Goal: Information Seeking & Learning: Learn about a topic

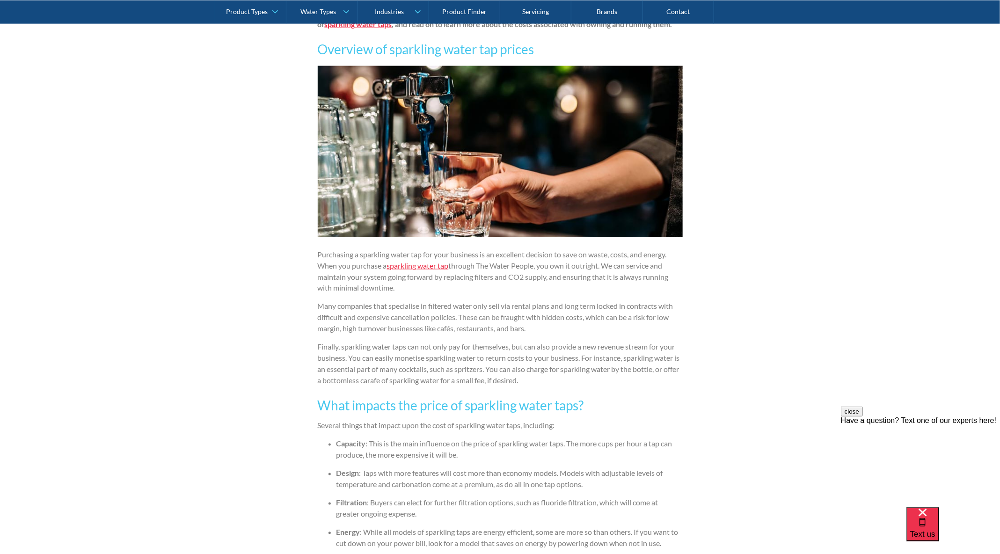
scroll to position [932, 0]
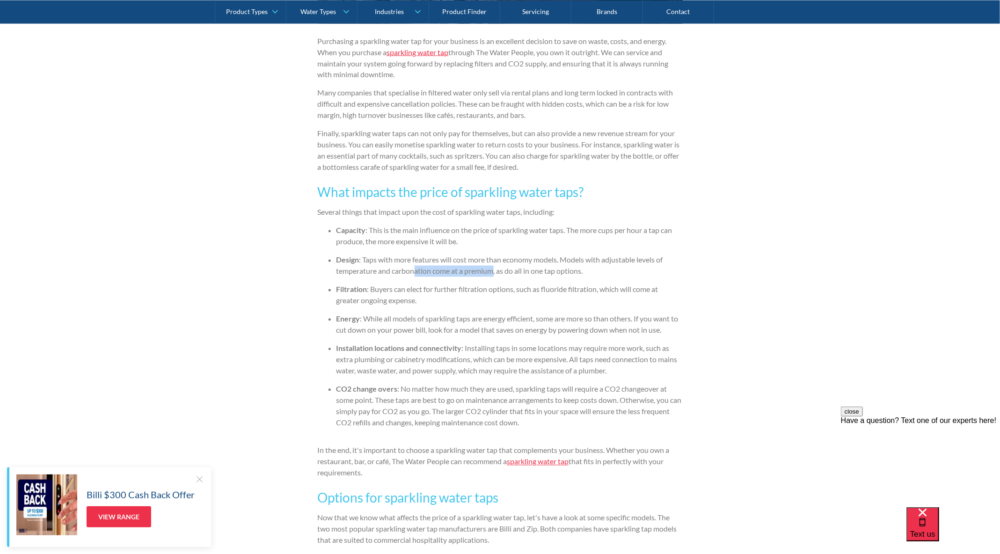
drag, startPoint x: 415, startPoint y: 268, endPoint x: 508, endPoint y: 268, distance: 93.6
click at [507, 268] on li "Design : Taps with more features will cost more than economy models. Models wit…" at bounding box center [509, 266] width 346 height 22
click at [508, 268] on li "Design : Taps with more features will cost more than economy models. Models wit…" at bounding box center [509, 266] width 346 height 22
drag, startPoint x: 508, startPoint y: 268, endPoint x: 671, endPoint y: 268, distance: 163.3
click at [670, 268] on li "Design : Taps with more features will cost more than economy models. Models wit…" at bounding box center [509, 266] width 346 height 22
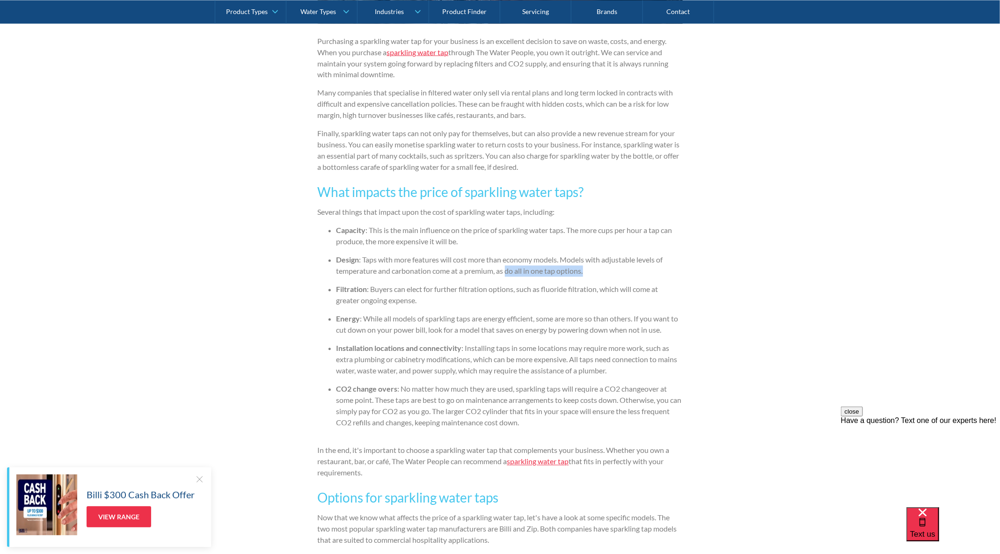
click at [671, 268] on li "Design : Taps with more features will cost more than economy models. Models wit…" at bounding box center [509, 266] width 346 height 22
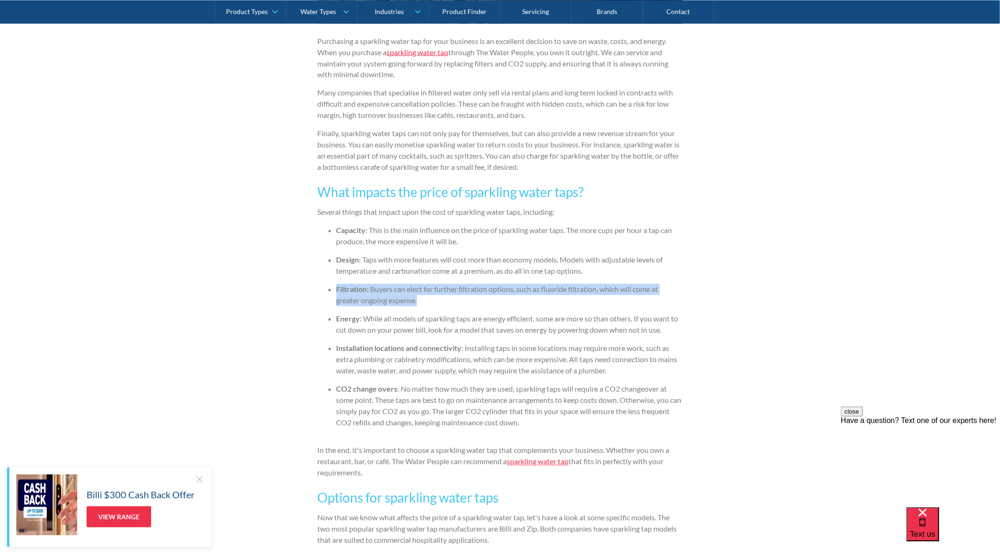
drag, startPoint x: 318, startPoint y: 285, endPoint x: 507, endPoint y: 303, distance: 190.4
click at [507, 304] on ul "Capacity : This is the main influence on the price of sparkling water taps. The…" at bounding box center [500, 330] width 365 height 211
click at [507, 303] on li "Filtration : Buyers can elect for further filtration options, such as fluoride …" at bounding box center [509, 295] width 346 height 22
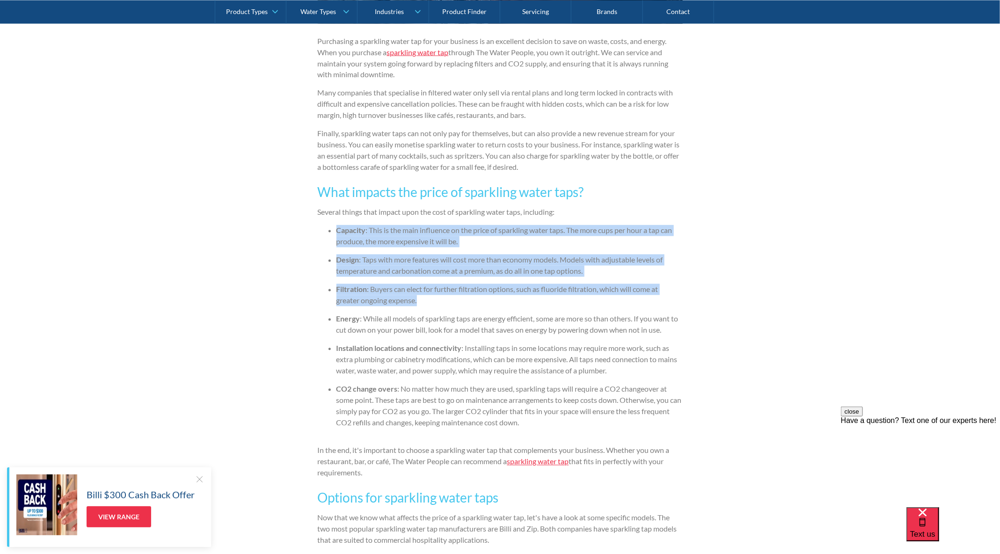
drag, startPoint x: 507, startPoint y: 303, endPoint x: 320, endPoint y: 218, distance: 205.4
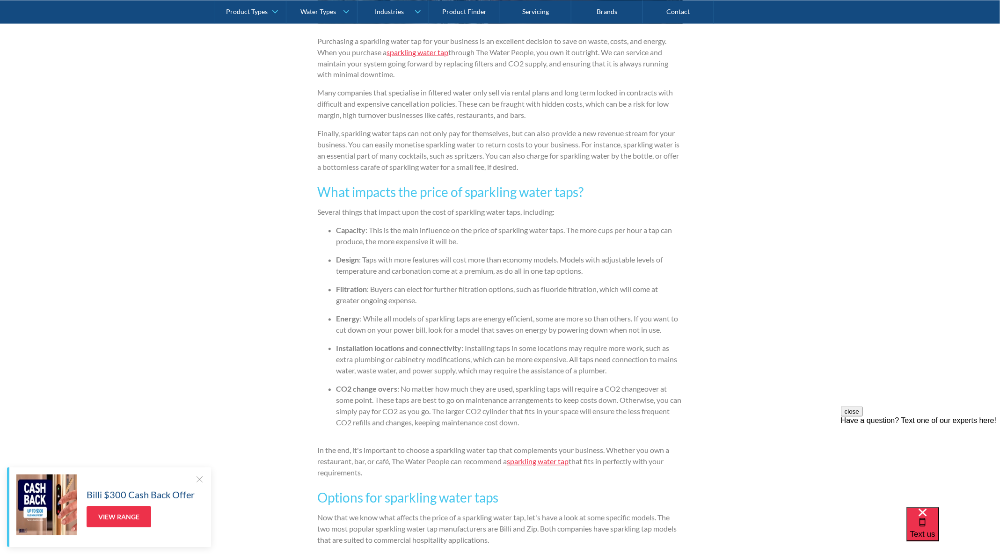
click at [319, 286] on ul "Capacity : This is the main influence on the price of sparkling water taps. The…" at bounding box center [500, 330] width 365 height 211
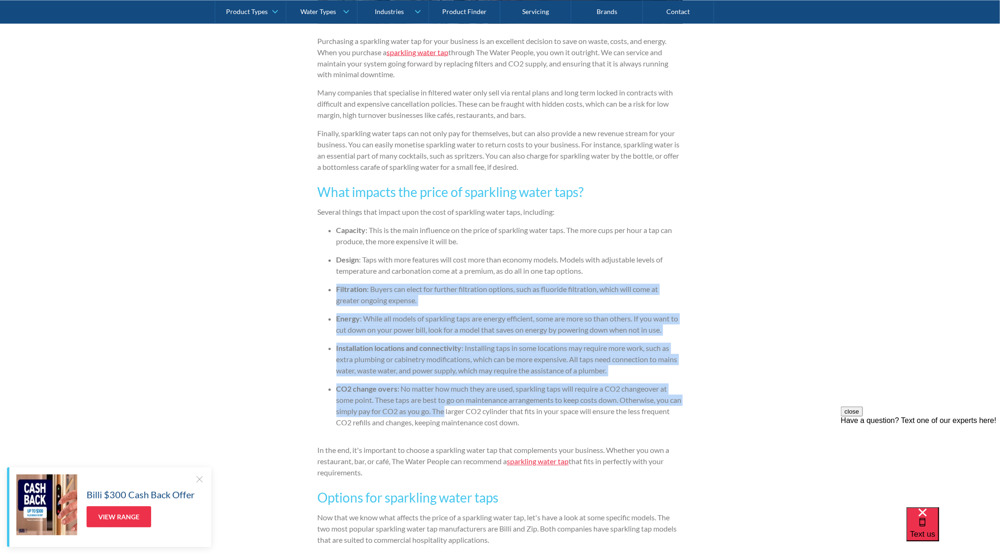
drag, startPoint x: 319, startPoint y: 286, endPoint x: 452, endPoint y: 411, distance: 182.7
click at [451, 411] on ul "Capacity : This is the main influence on the price of sparkling water taps. The…" at bounding box center [500, 330] width 365 height 211
click at [452, 411] on li "CO2 change overs : No matter how much they are used, sparkling taps will requir…" at bounding box center [509, 406] width 346 height 45
drag, startPoint x: 412, startPoint y: 393, endPoint x: 291, endPoint y: 277, distance: 167.1
click at [288, 277] on div "Water Types By The Water People The Water People [DATE] 5 minute read Choosing …" at bounding box center [500, 523] width 1000 height 2543
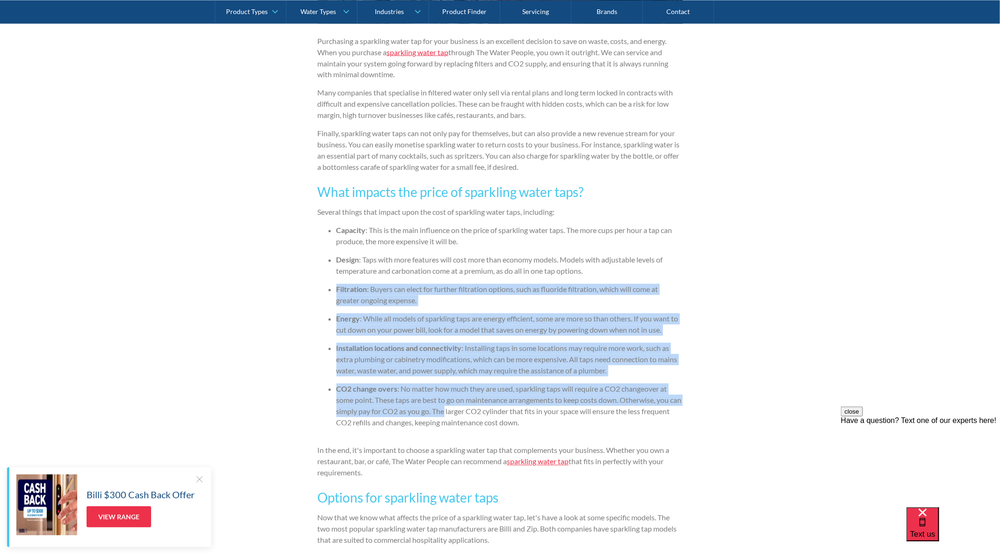
click at [291, 277] on div "Water Types By The Water People The Water People [DATE] 5 minute read Choosing …" at bounding box center [500, 523] width 1000 height 2543
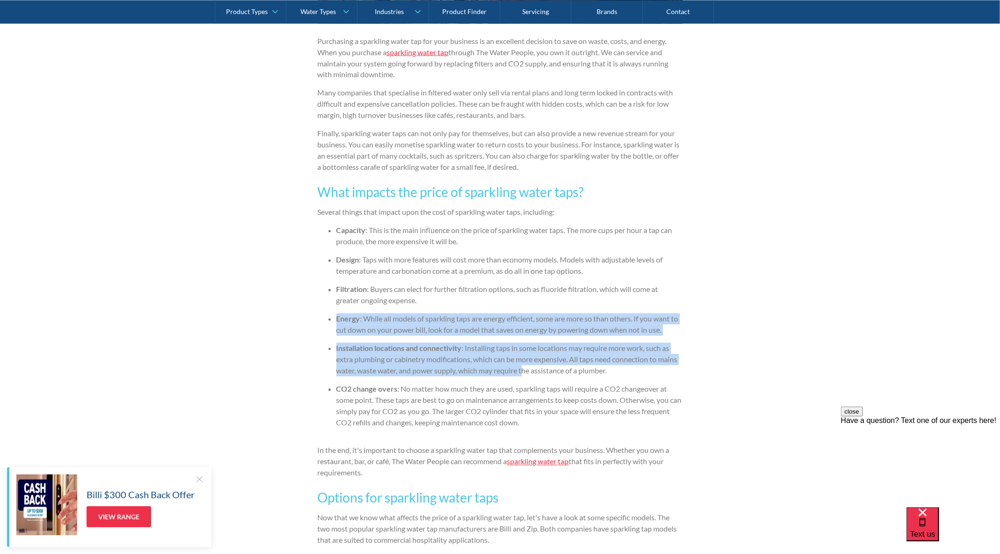
drag, startPoint x: 339, startPoint y: 311, endPoint x: 541, endPoint y: 379, distance: 213.1
click at [539, 379] on div "Water Types By The Water People The Water People [DATE] 5 minute read Choosing …" at bounding box center [500, 523] width 1000 height 2543
click at [541, 379] on ul "Capacity : This is the main influence on the price of sparkling water taps. The…" at bounding box center [500, 330] width 365 height 211
drag, startPoint x: 541, startPoint y: 379, endPoint x: 396, endPoint y: 302, distance: 163.9
click at [396, 302] on ul "Capacity : This is the main influence on the price of sparkling water taps. The…" at bounding box center [500, 330] width 365 height 211
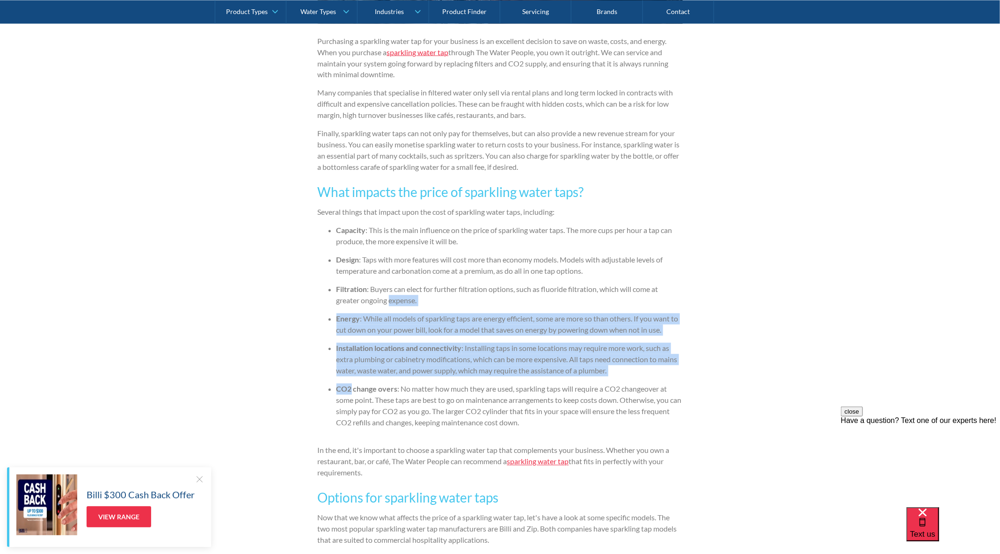
click at [396, 302] on li "Filtration : Buyers can elect for further filtration options, such as fluoride …" at bounding box center [509, 295] width 346 height 22
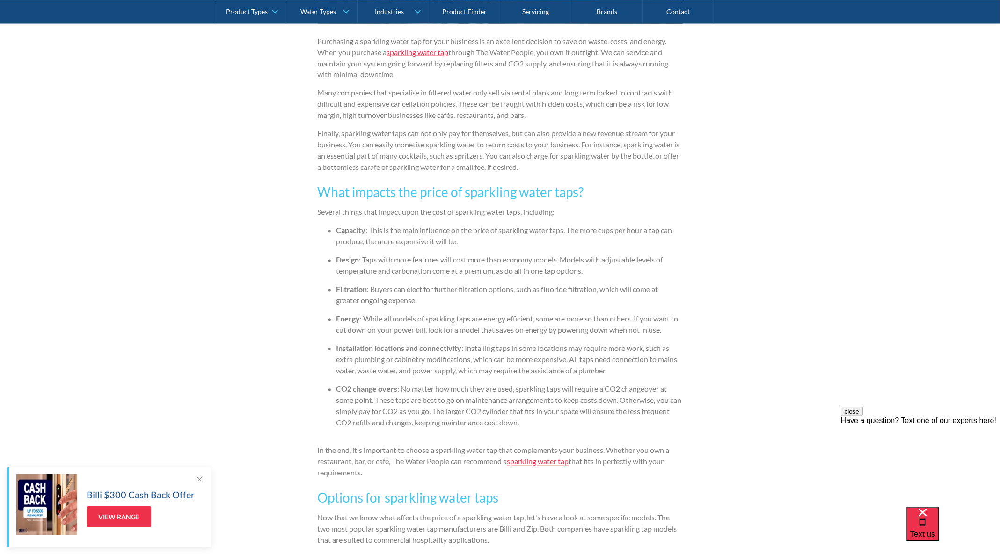
drag, startPoint x: 669, startPoint y: 354, endPoint x: 669, endPoint y: 362, distance: 8.0
click at [669, 362] on li "Installation locations and connectivity : Installing taps in some locations may…" at bounding box center [509, 360] width 346 height 34
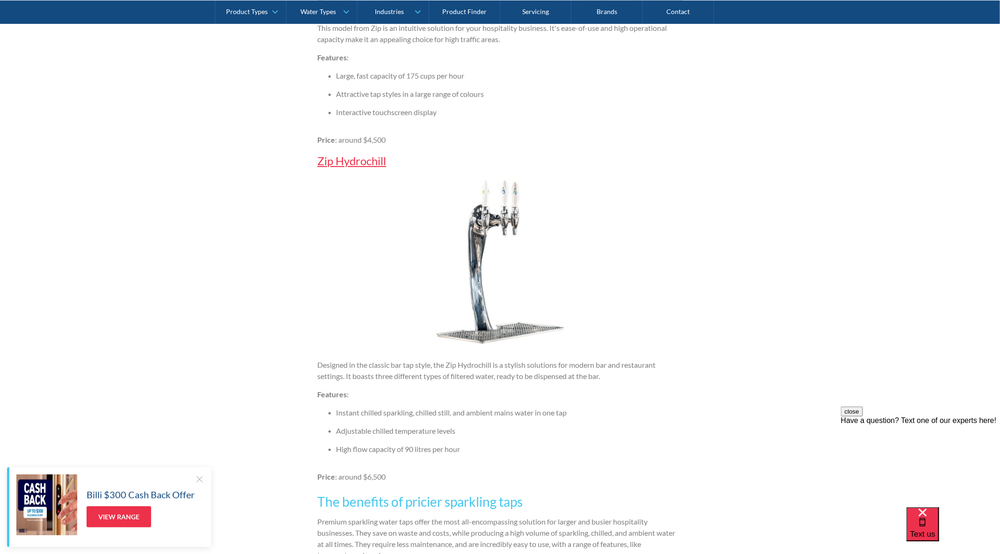
scroll to position [2008, 0]
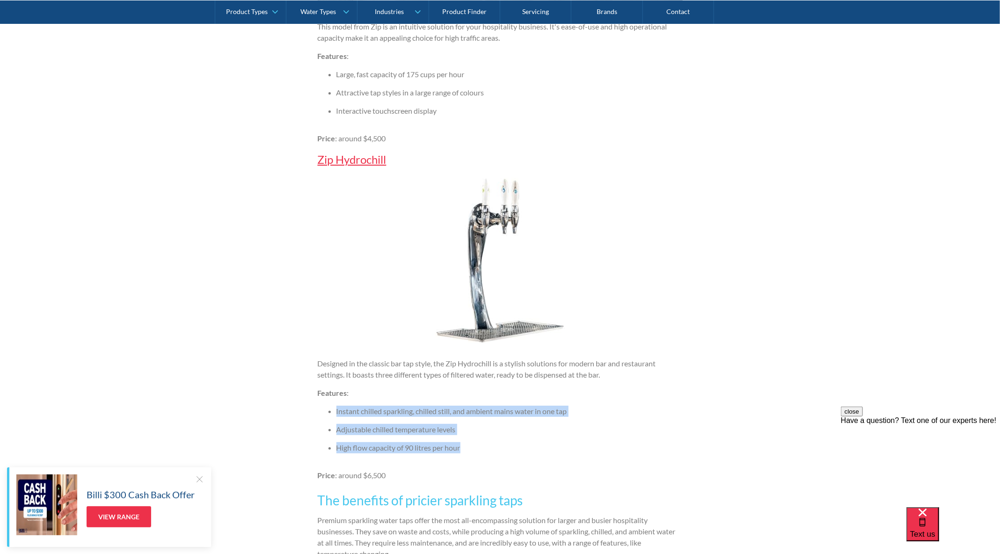
drag, startPoint x: 328, startPoint y: 408, endPoint x: 525, endPoint y: 455, distance: 203.0
click at [525, 455] on ul "Instant chilled sparkling, chilled still, and ambient mains water in one tap Ad…" at bounding box center [500, 433] width 365 height 55
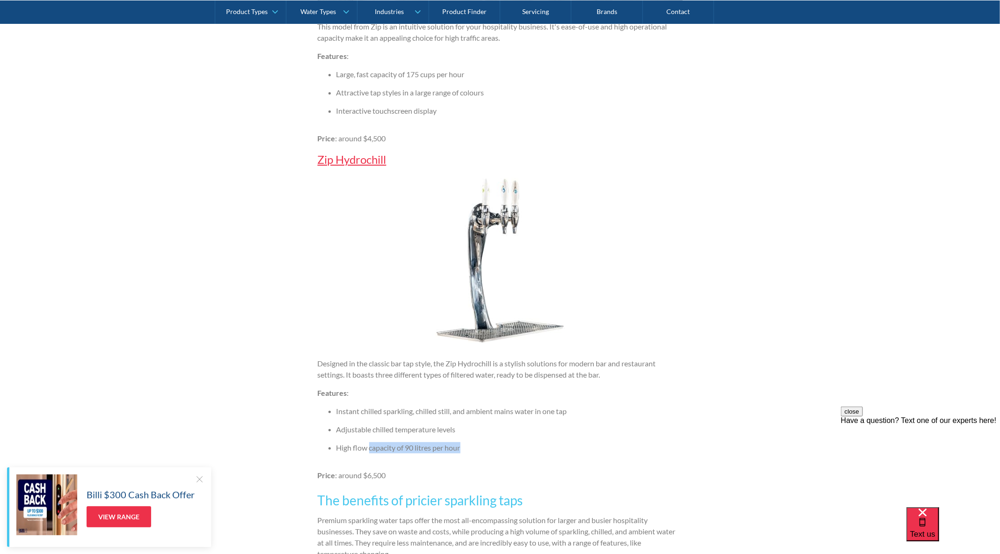
drag, startPoint x: 525, startPoint y: 455, endPoint x: 393, endPoint y: 430, distance: 134.3
click at [392, 430] on ul "Instant chilled sparkling, chilled still, and ambient mains water in one tap Ad…" at bounding box center [500, 433] width 365 height 55
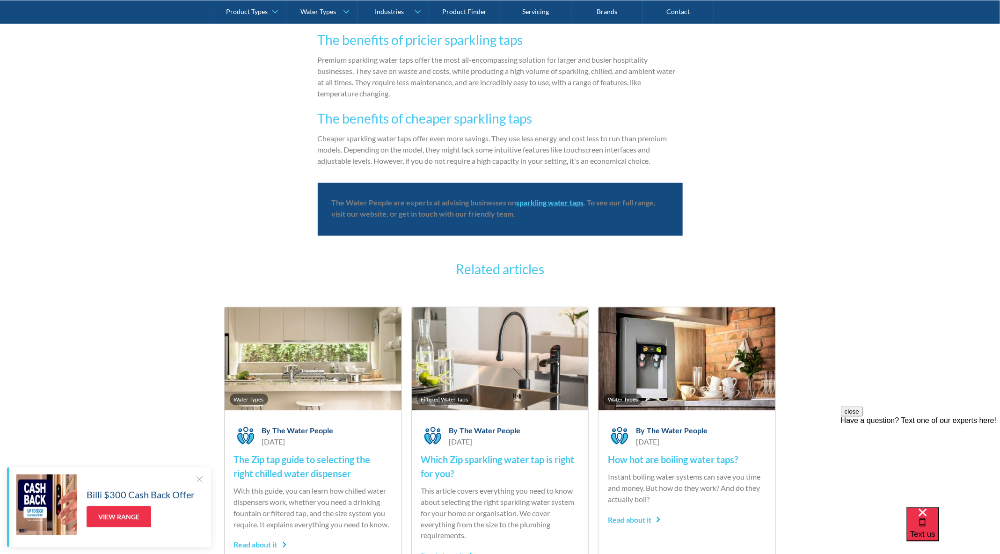
scroll to position [2429, 0]
